Goal: Check status

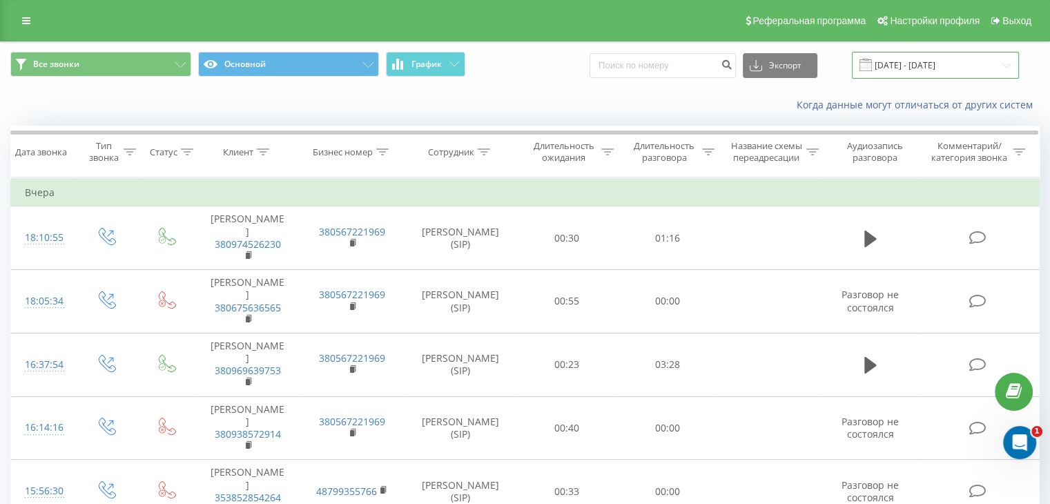
click at [962, 63] on input "[DATE] - [DATE]" at bounding box center [934, 65] width 167 height 27
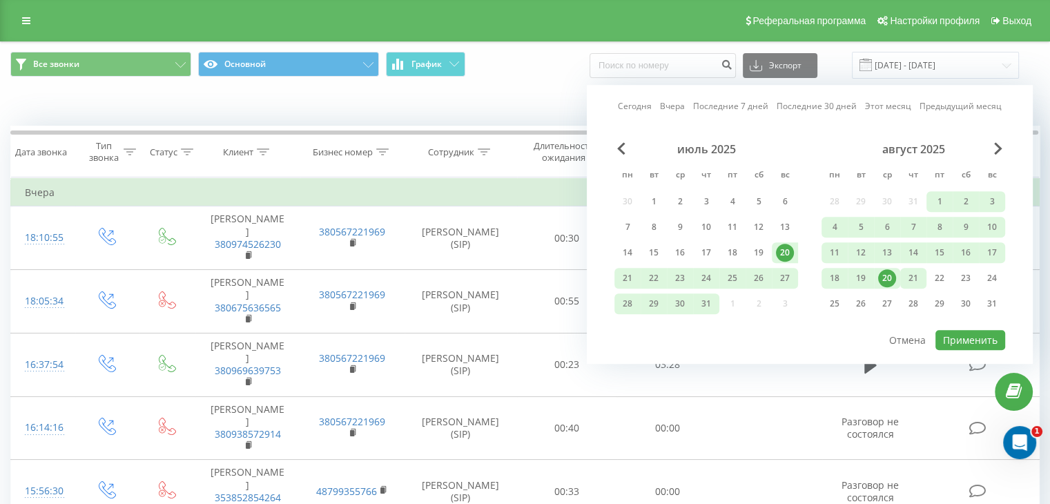
click at [909, 276] on div "21" at bounding box center [913, 278] width 18 height 18
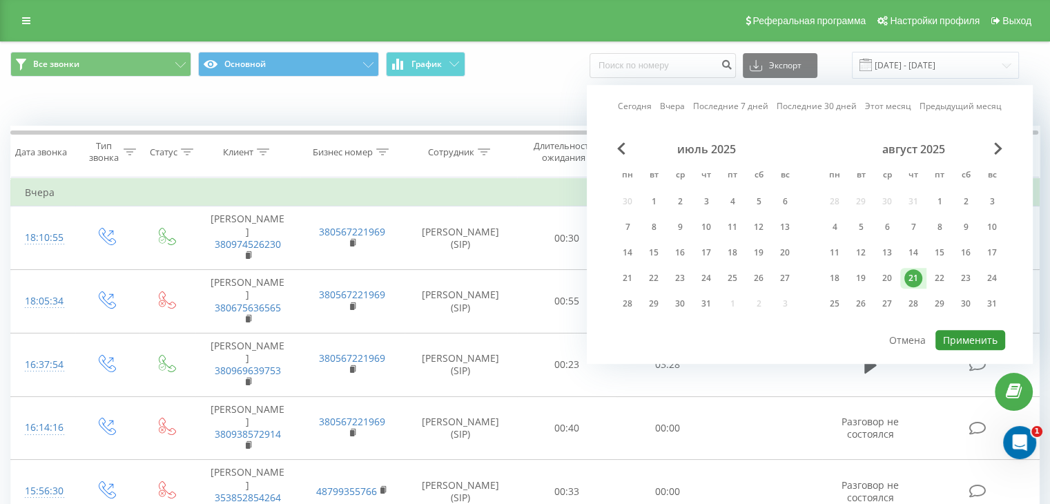
click at [961, 332] on button "Применить" at bounding box center [970, 340] width 70 height 20
type input "[DATE] - [DATE]"
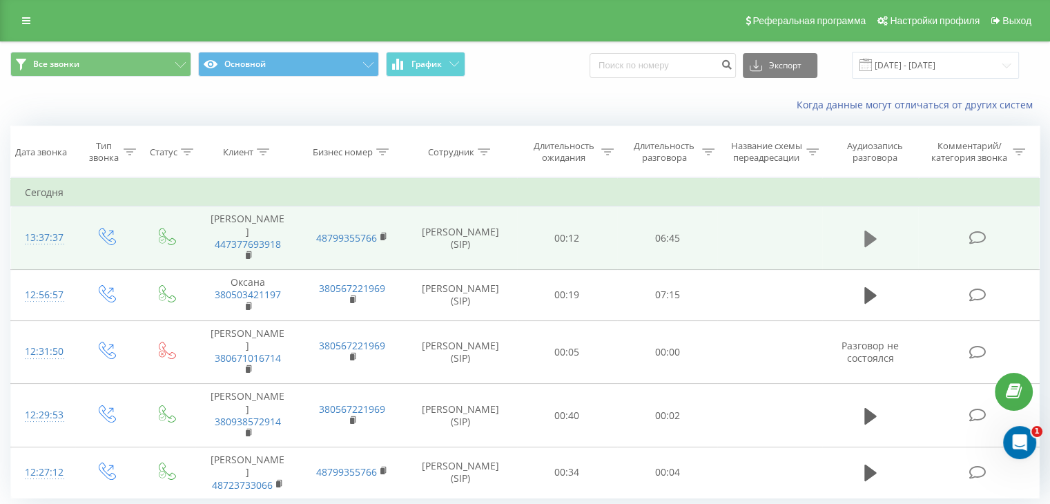
click at [868, 239] on icon at bounding box center [870, 238] width 12 height 17
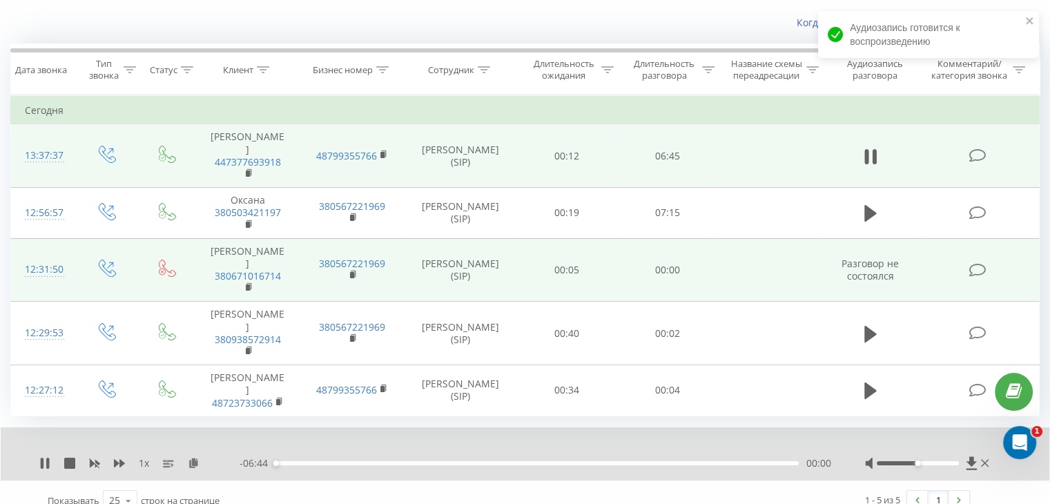
scroll to position [83, 0]
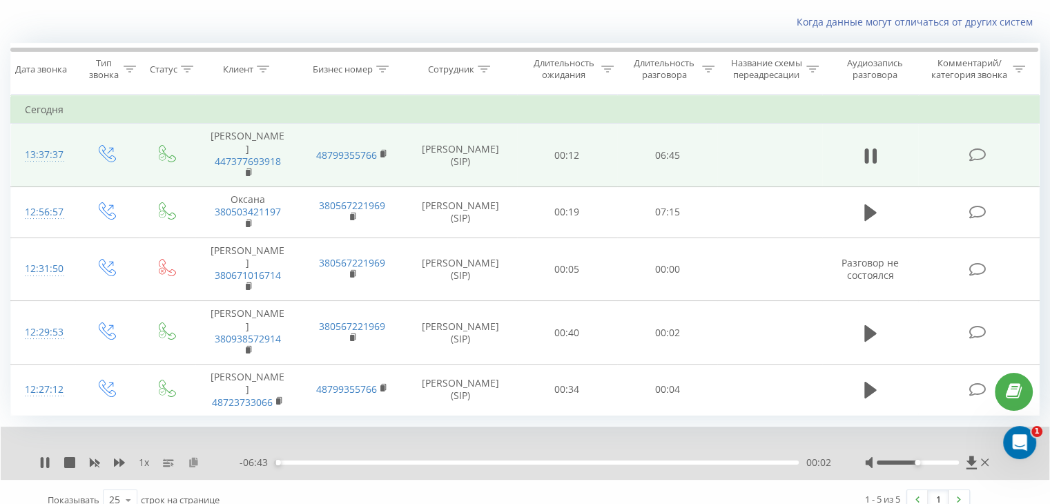
click at [193, 457] on icon at bounding box center [194, 462] width 12 height 10
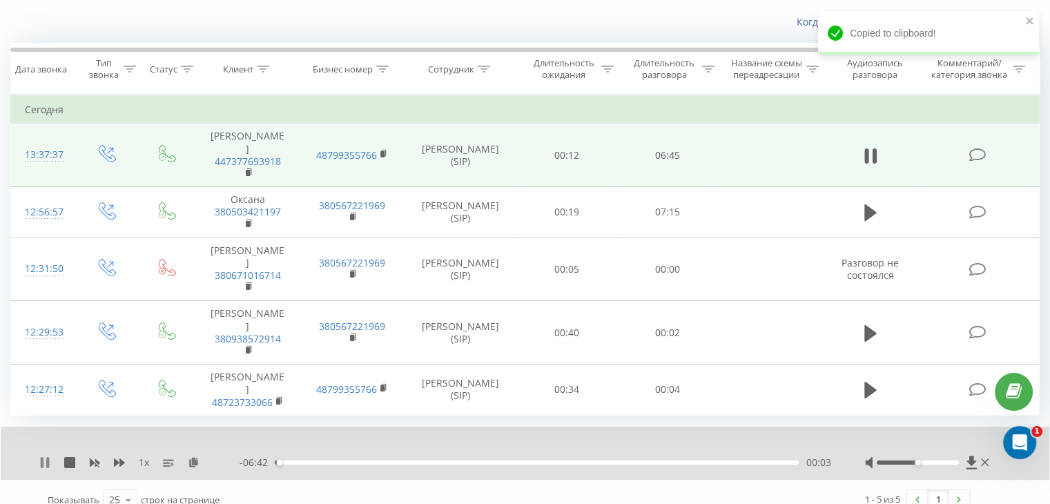
click at [40, 457] on icon at bounding box center [44, 462] width 11 height 11
